Goal: Information Seeking & Learning: Learn about a topic

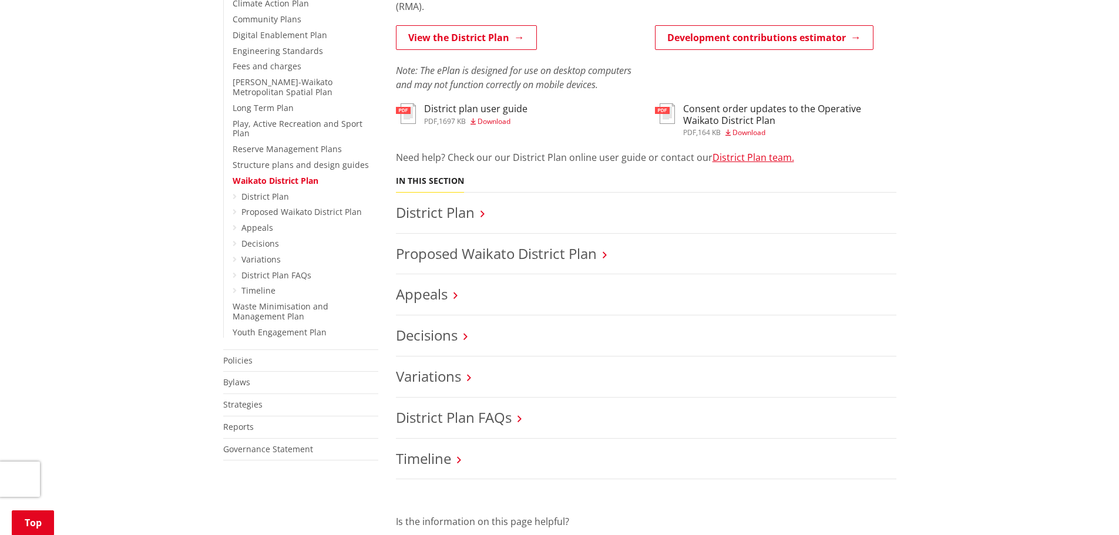
scroll to position [411, 0]
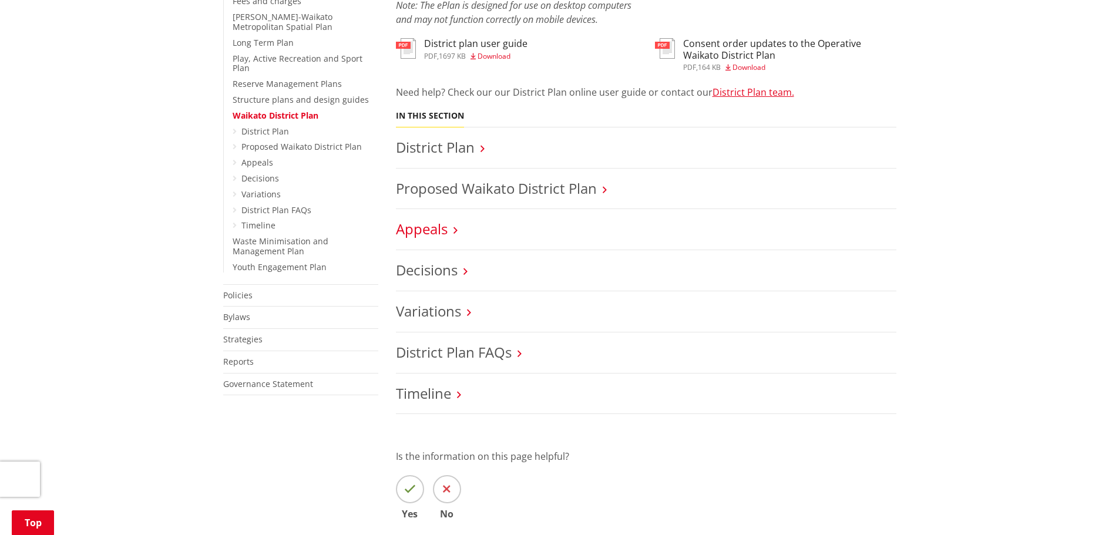
click at [441, 231] on link "Appeals" at bounding box center [422, 228] width 52 height 19
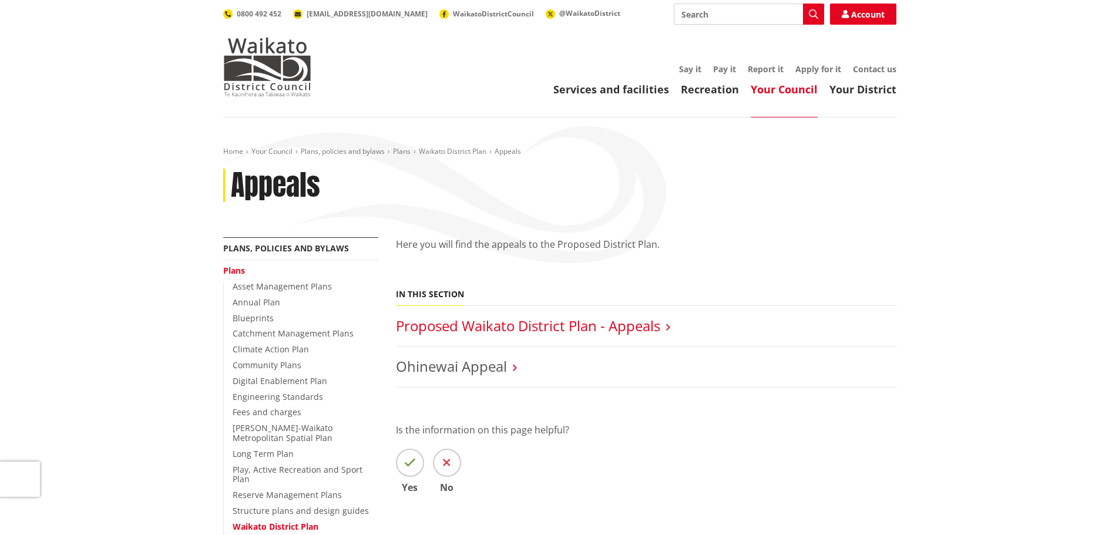
click at [559, 326] on link "Proposed Waikato District Plan - Appeals" at bounding box center [528, 325] width 264 height 19
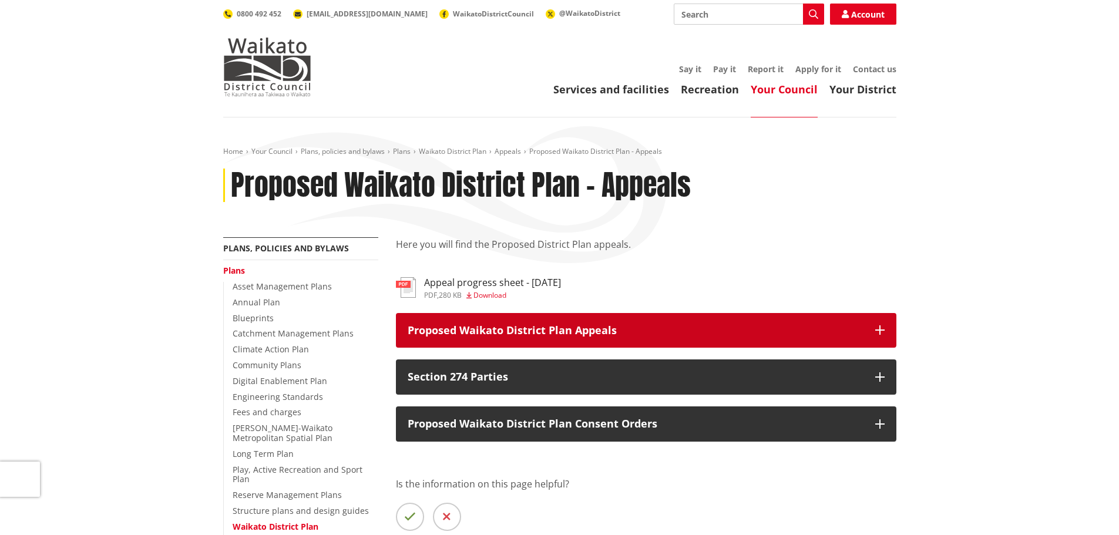
click at [882, 330] on icon "button" at bounding box center [879, 329] width 9 height 9
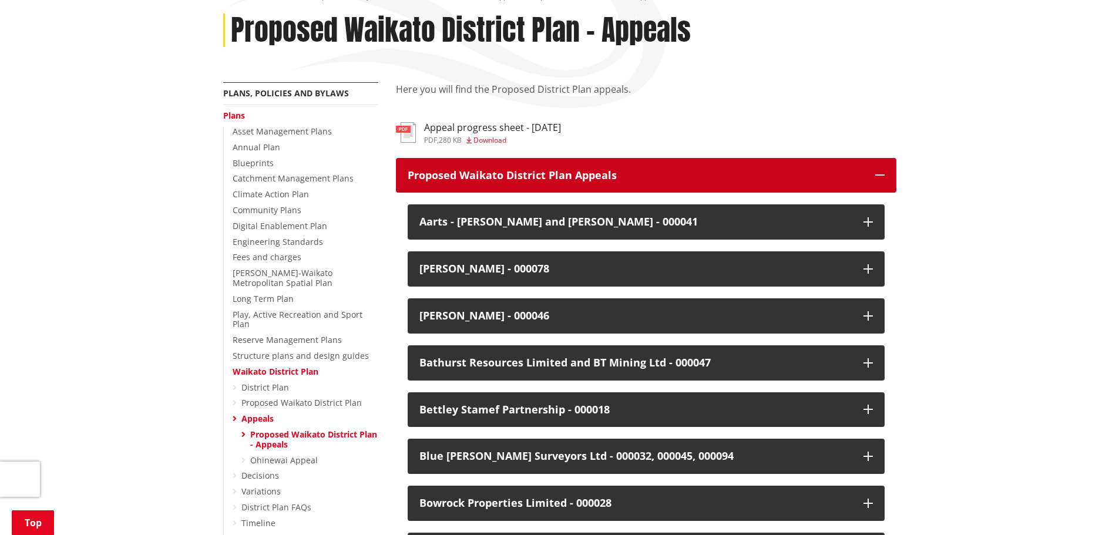
scroll to position [176, 0]
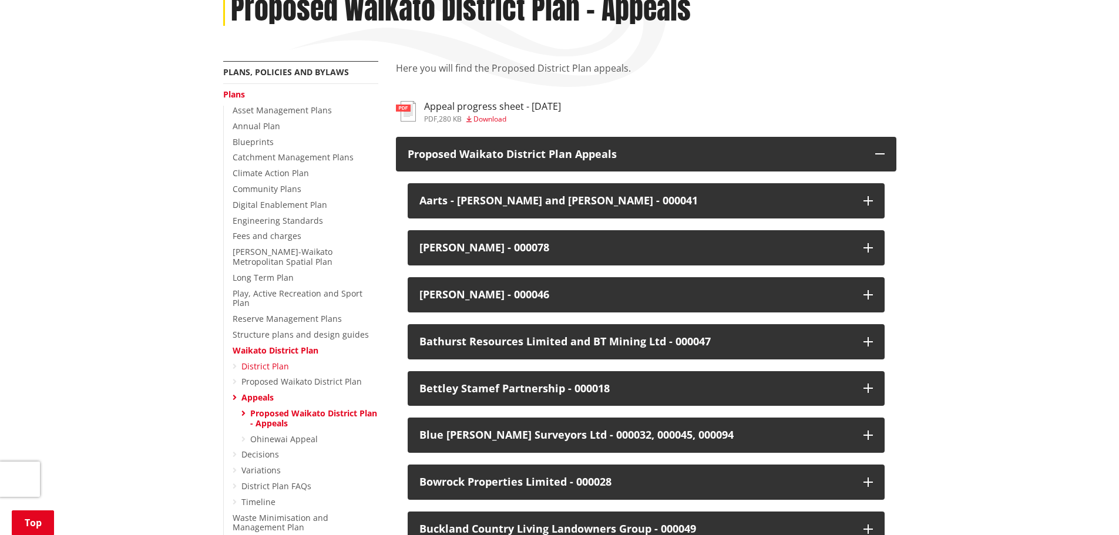
click at [277, 361] on link "District Plan" at bounding box center [265, 366] width 48 height 11
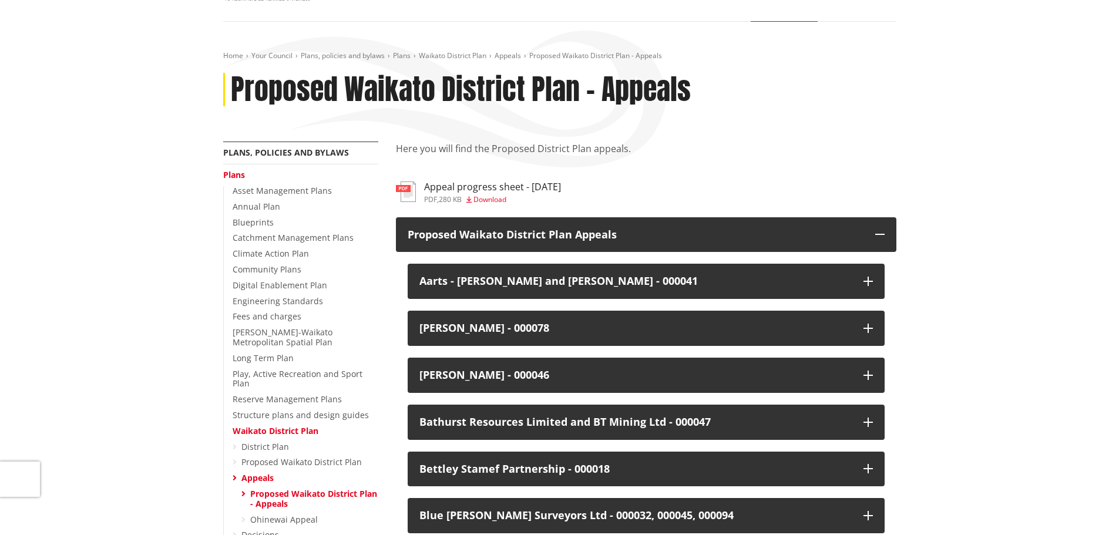
scroll to position [0, 0]
